Goal: Transaction & Acquisition: Download file/media

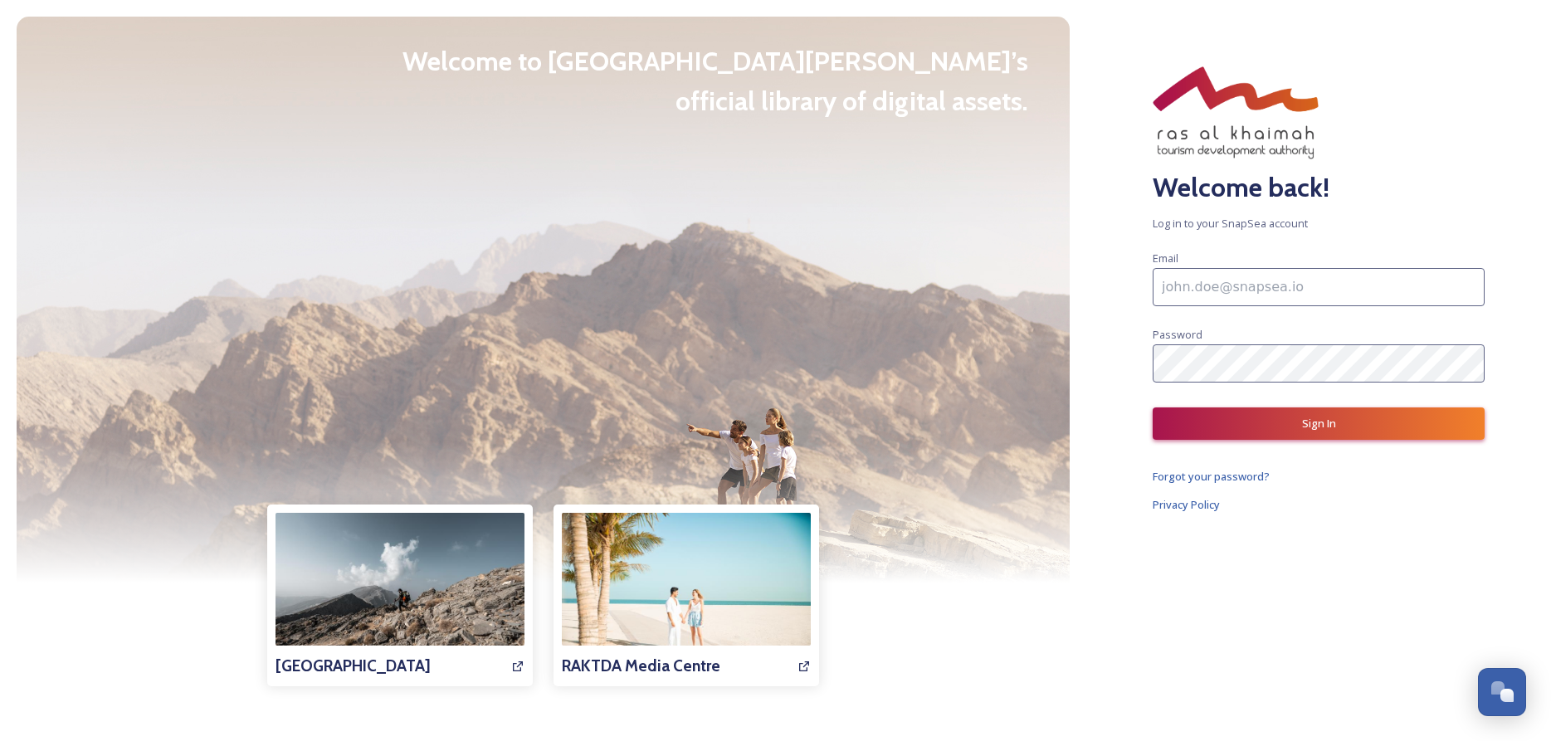
click at [1307, 293] on input at bounding box center [1319, 287] width 332 height 38
click at [1180, 284] on input at bounding box center [1319, 287] width 332 height 38
type input "[EMAIL_ADDRESS][DOMAIN_NAME]"
click at [1327, 417] on button "Sign In" at bounding box center [1319, 424] width 332 height 32
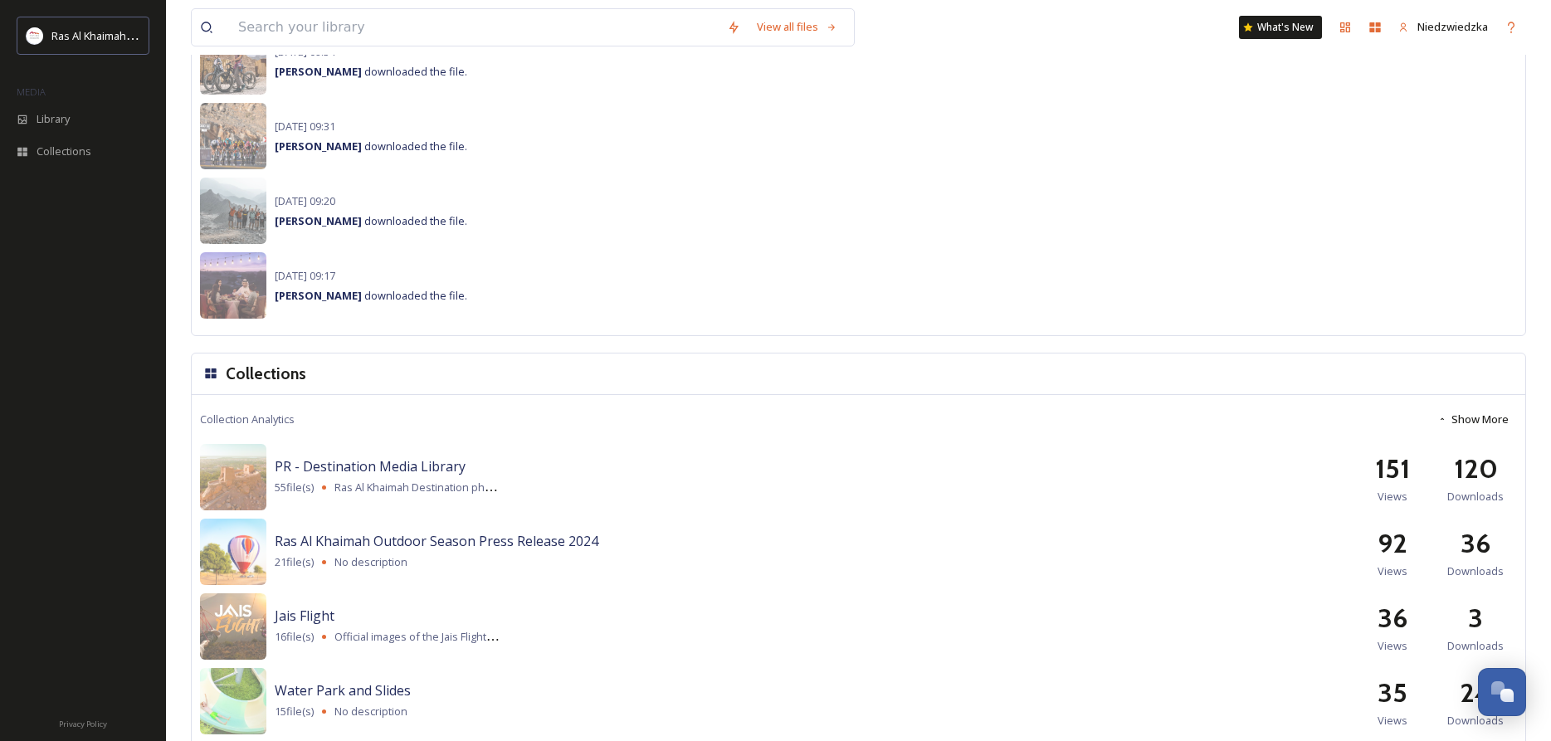
scroll to position [967, 0]
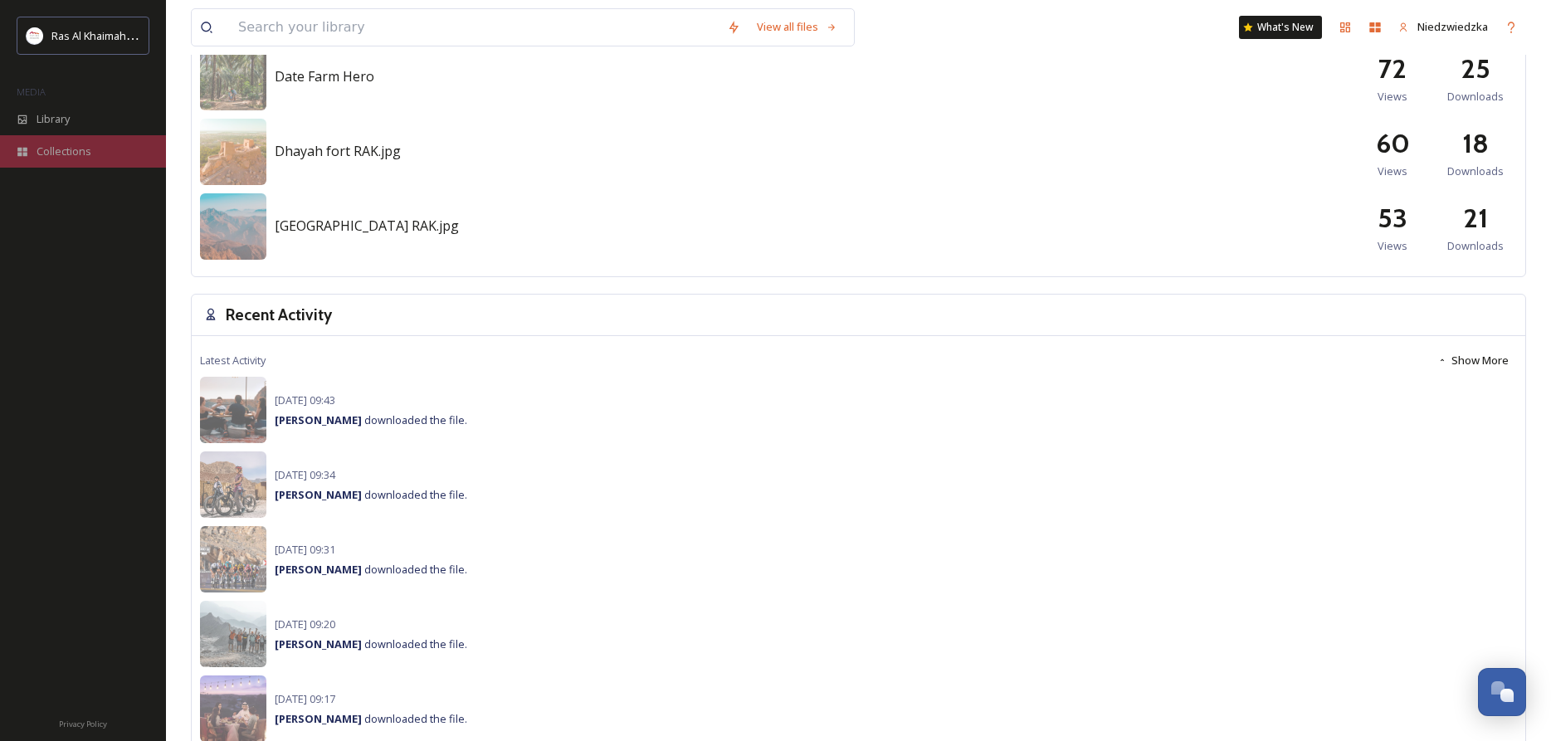
click at [96, 154] on div "Collections" at bounding box center [83, 151] width 166 height 32
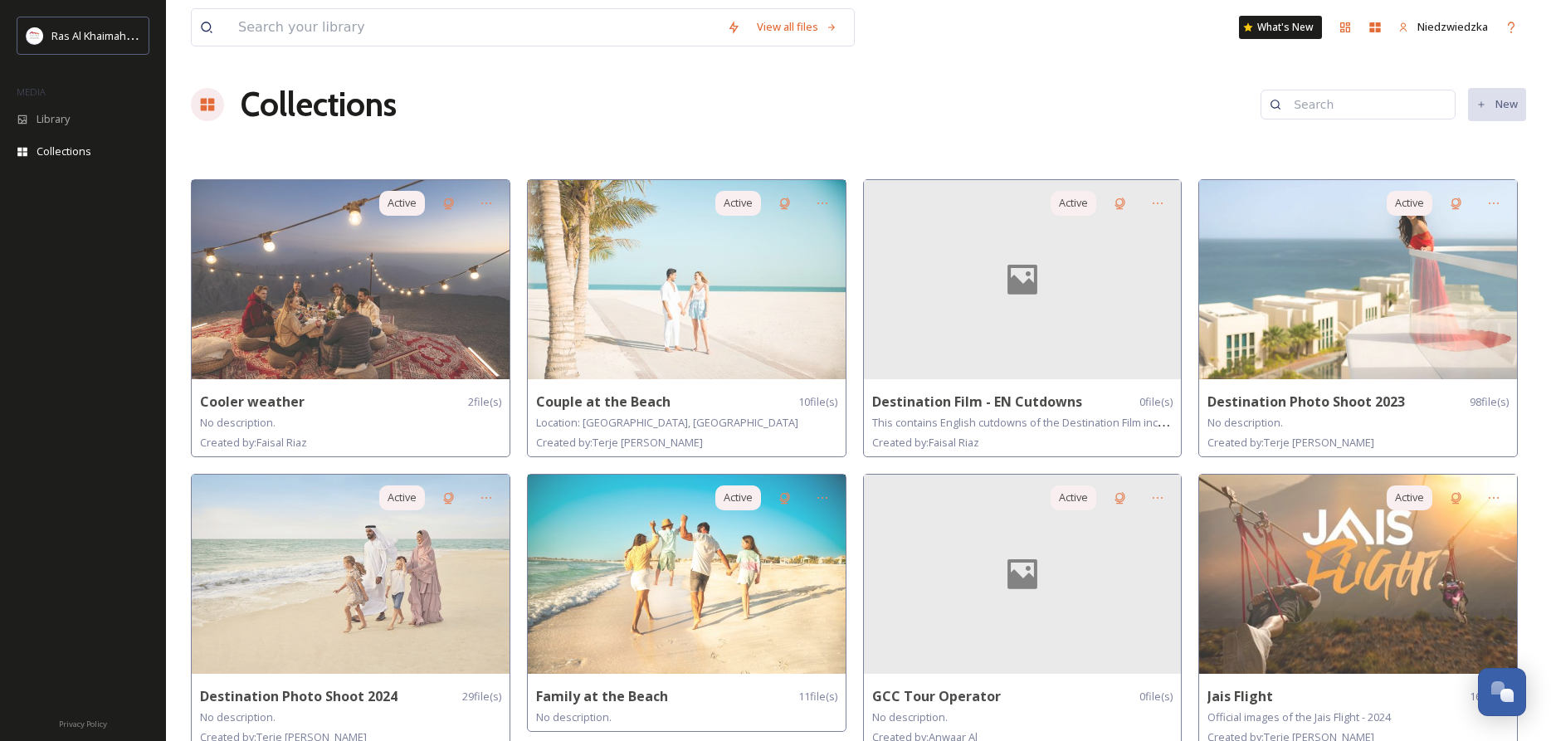
click at [1362, 103] on input at bounding box center [1366, 104] width 161 height 33
type input "logo"
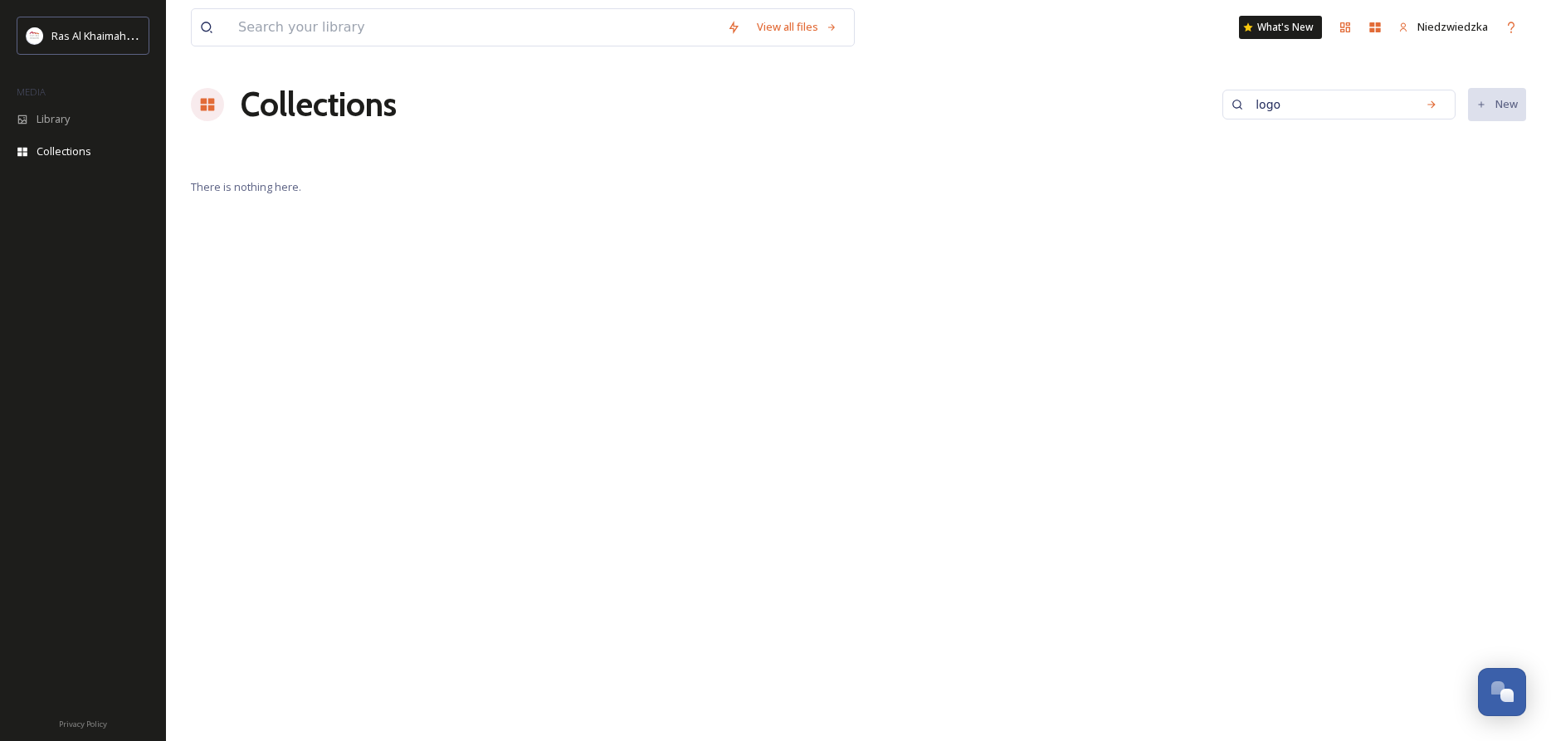
drag, startPoint x: 1309, startPoint y: 105, endPoint x: 1228, endPoint y: 114, distance: 81.8
click at [1248, 113] on input "logo" at bounding box center [1328, 104] width 161 height 33
click at [458, 36] on input at bounding box center [474, 27] width 489 height 37
type input "logo"
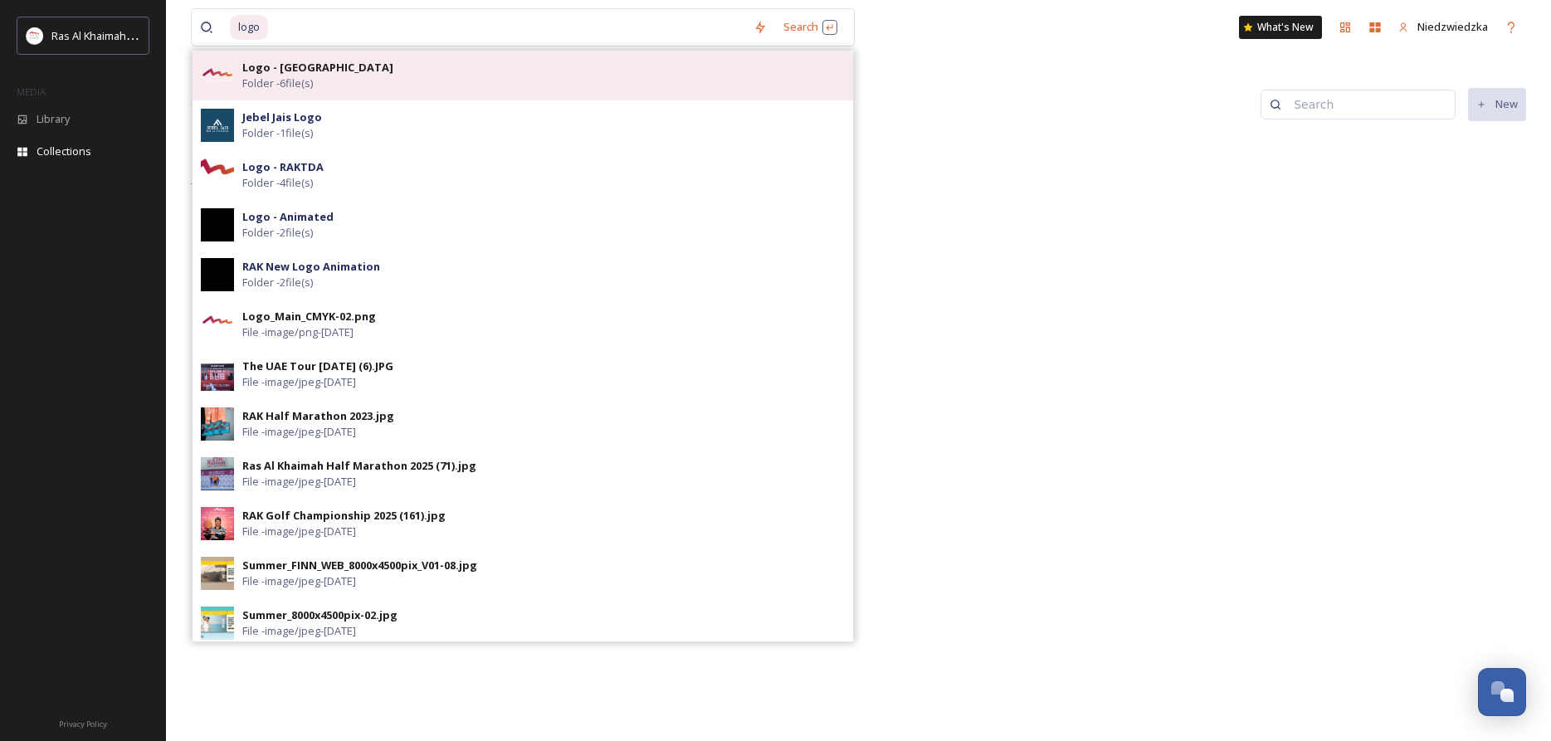
click at [298, 71] on strong "Logo - [GEOGRAPHIC_DATA]" at bounding box center [317, 67] width 151 height 15
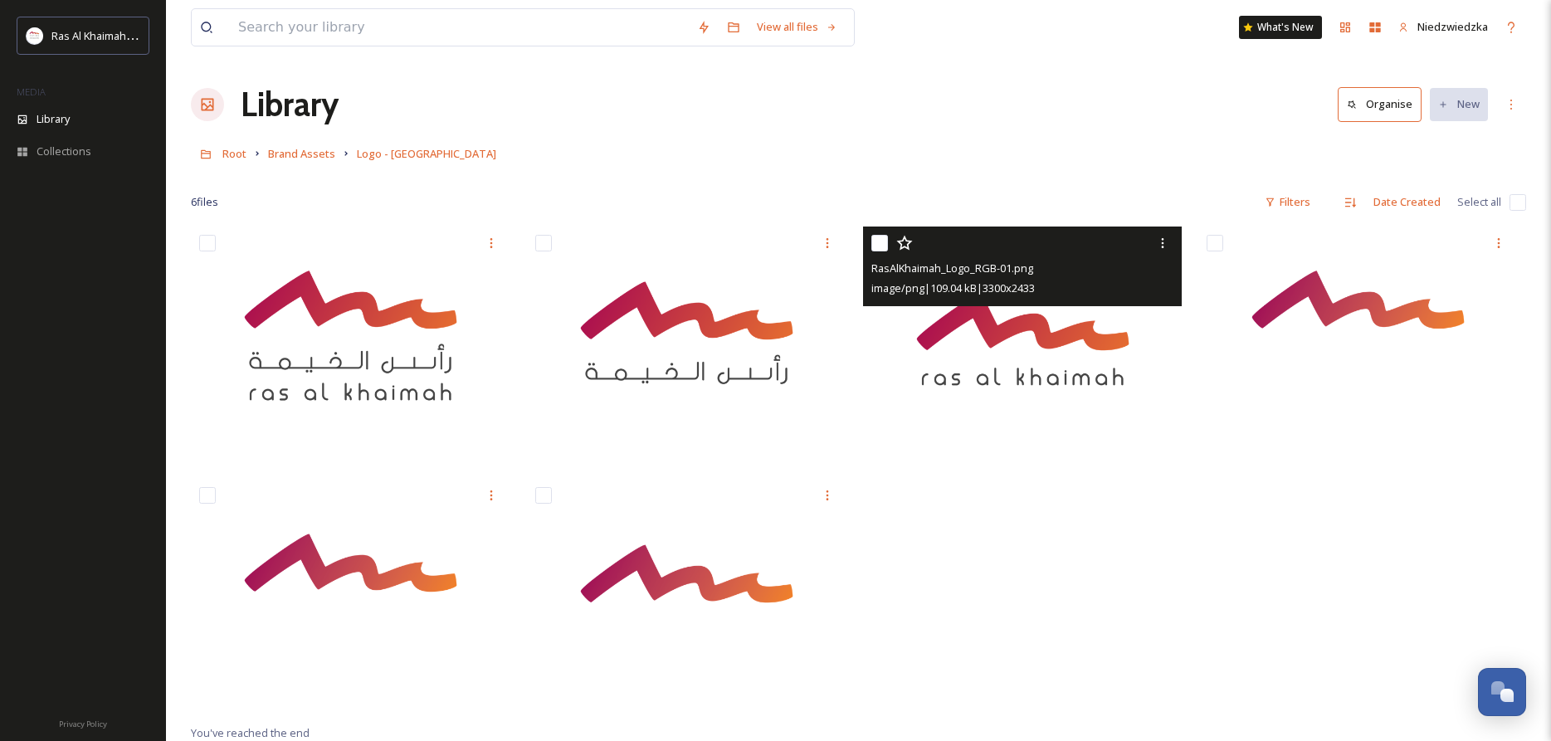
scroll to position [85, 0]
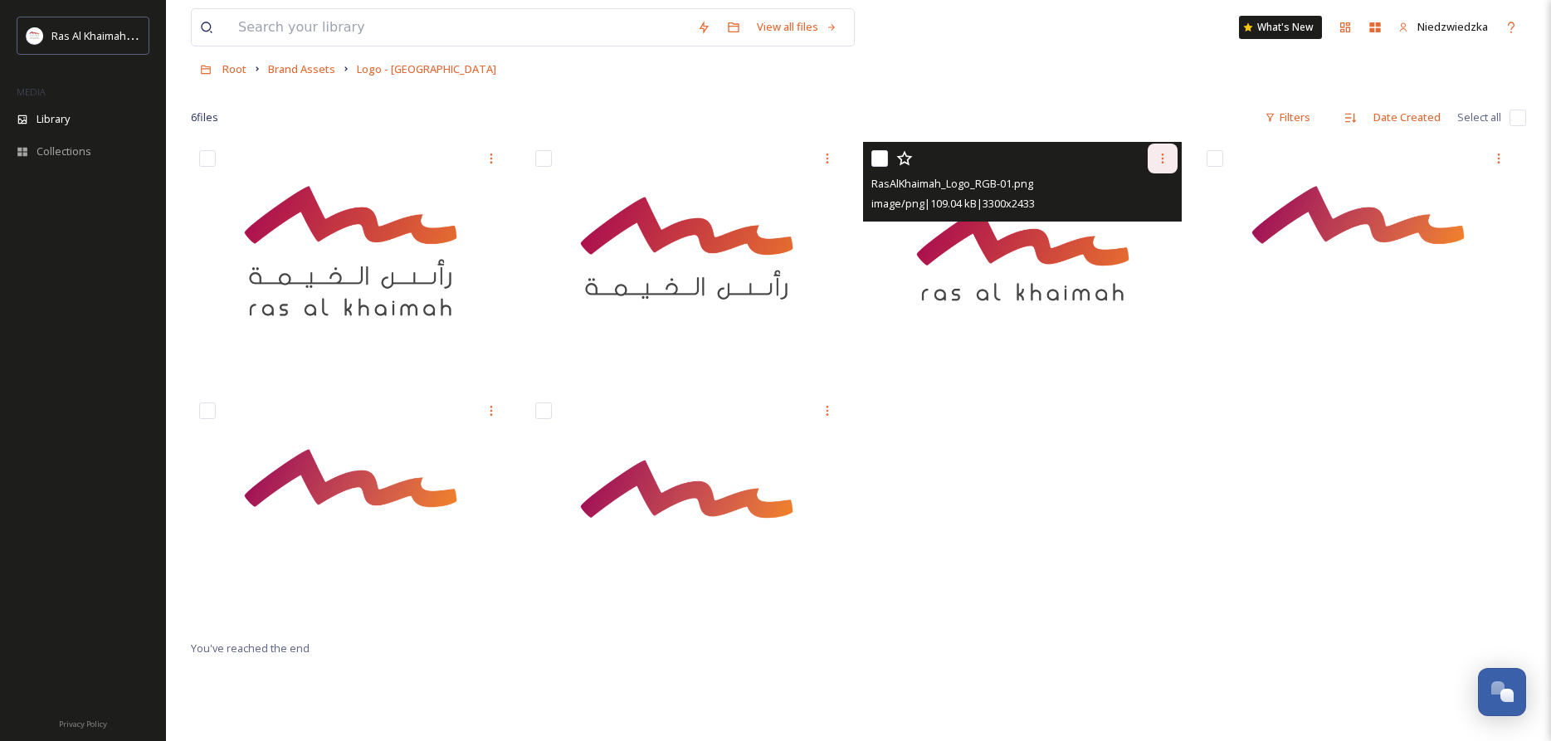
click at [1167, 152] on div at bounding box center [1163, 159] width 30 height 30
click at [1147, 227] on span "Download" at bounding box center [1143, 227] width 51 height 16
